Goal: Find specific page/section: Find specific page/section

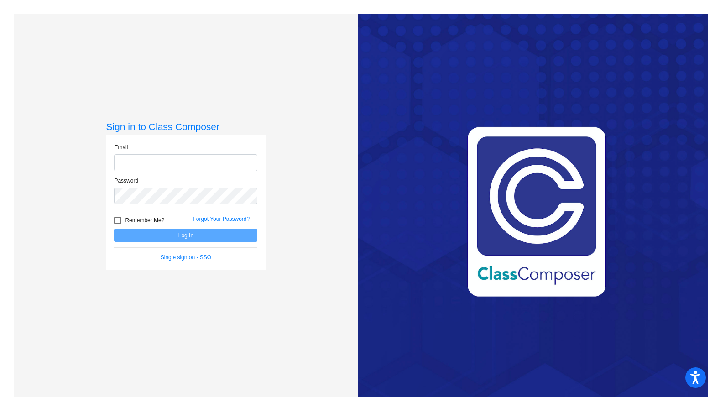
type input "[EMAIL_ADDRESS][PERSON_NAME][DOMAIN_NAME]"
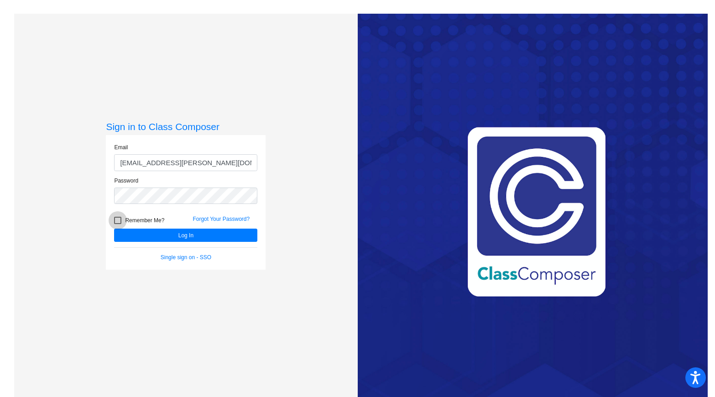
click at [120, 220] on div at bounding box center [117, 220] width 7 height 7
click at [118, 224] on input "Remember Me?" at bounding box center [117, 224] width 0 height 0
checkbox input "true"
click at [132, 235] on button "Log In" at bounding box center [185, 235] width 143 height 13
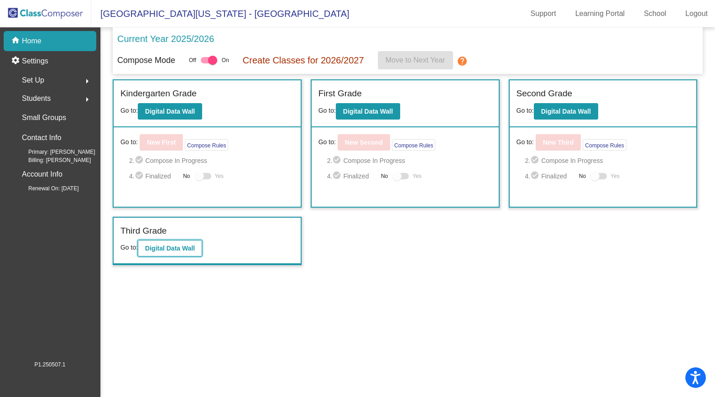
click at [169, 247] on b "Digital Data Wall" at bounding box center [170, 248] width 50 height 7
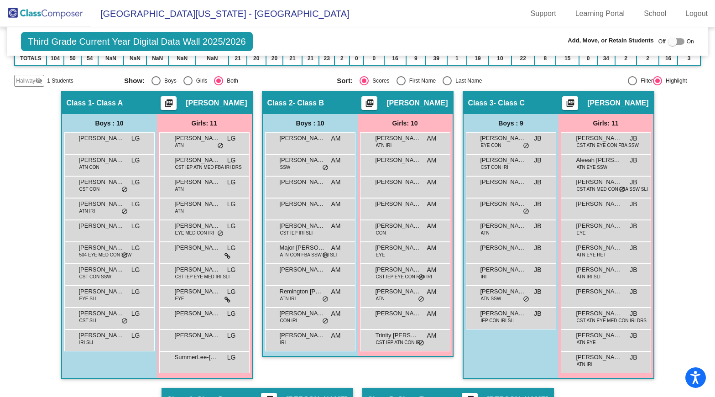
scroll to position [180, 0]
click at [188, 348] on div "[PERSON_NAME] LG lock do_not_disturb_alt" at bounding box center [204, 339] width 87 height 19
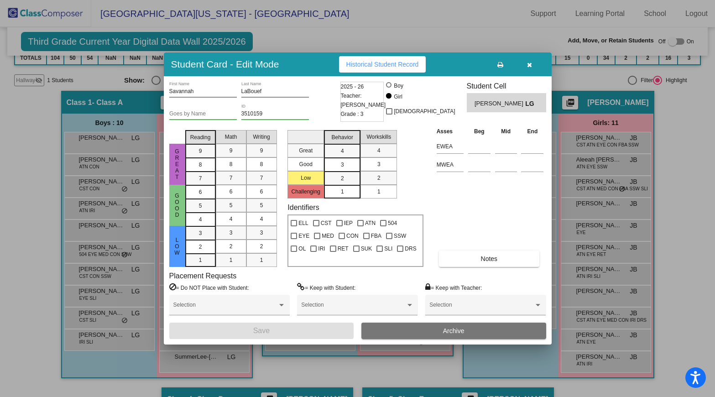
click at [533, 65] on button "button" at bounding box center [529, 64] width 29 height 16
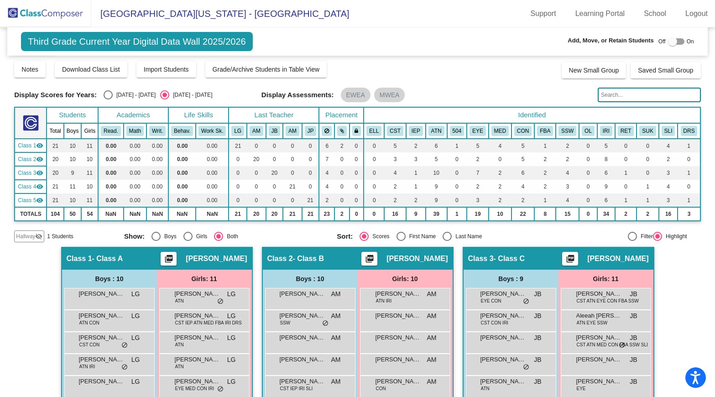
scroll to position [22, 0]
